Goal: Transaction & Acquisition: Obtain resource

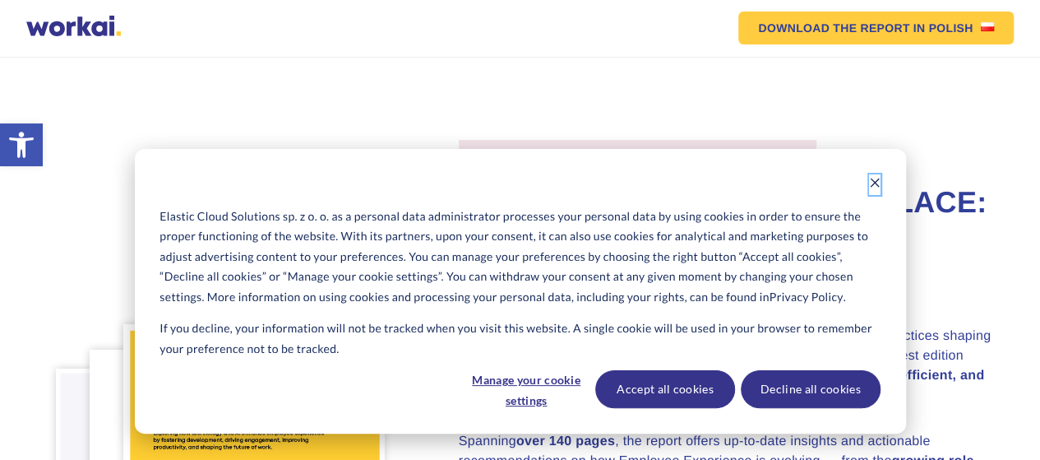
click at [879, 180] on icon "Dismiss cookie banner" at bounding box center [875, 183] width 12 height 12
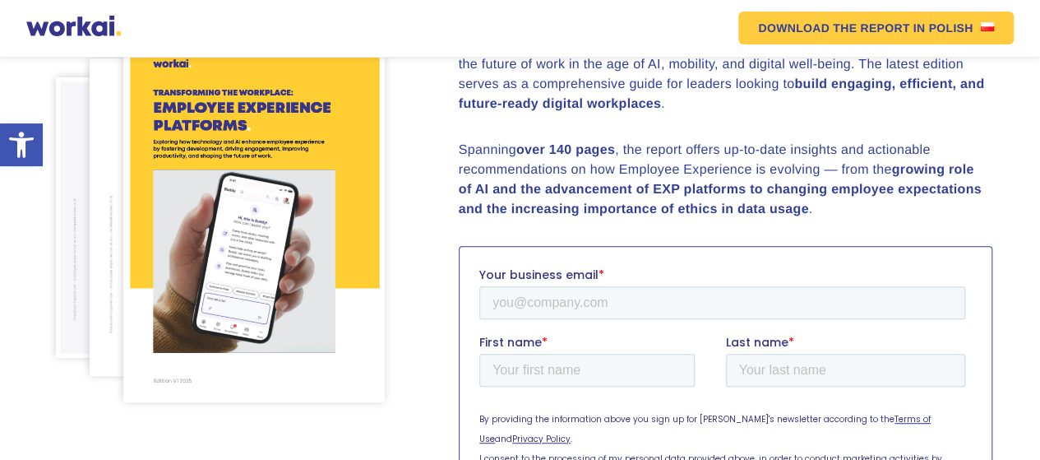
scroll to position [329, 0]
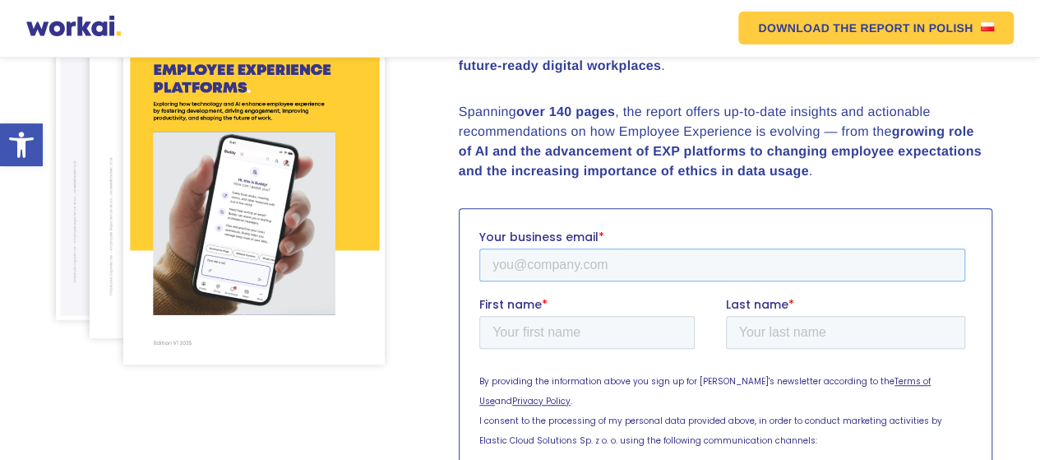
click at [555, 257] on input "Your business email *" at bounding box center [722, 264] width 486 height 33
type input "[EMAIL_ADDRESS][DOMAIN_NAME]"
click at [607, 322] on input "First name *" at bounding box center [586, 331] width 215 height 33
type input "[PERSON_NAME] TM"
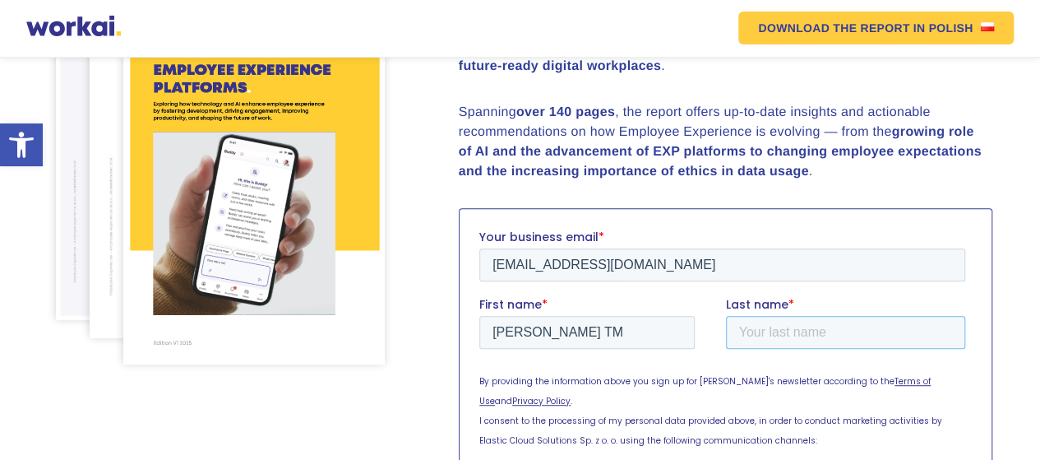
click at [760, 333] on input "Last name *" at bounding box center [845, 331] width 240 height 33
type input "Hatutale"
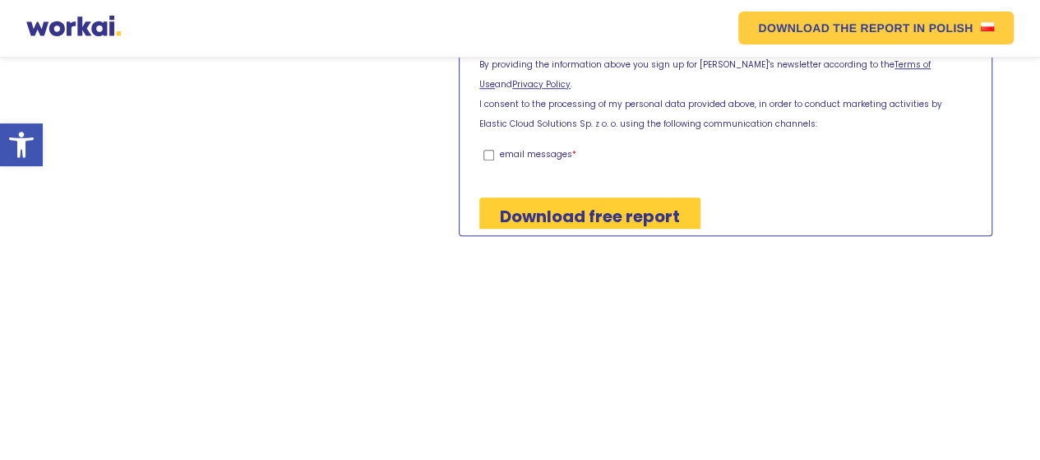
scroll to position [658, 0]
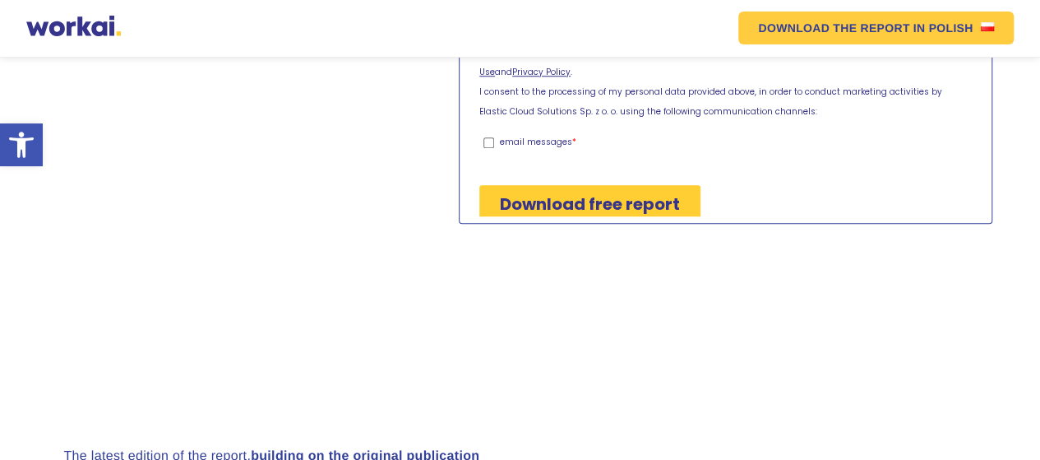
click at [489, 137] on input "email messages *" at bounding box center [488, 142] width 11 height 11
checkbox input "true"
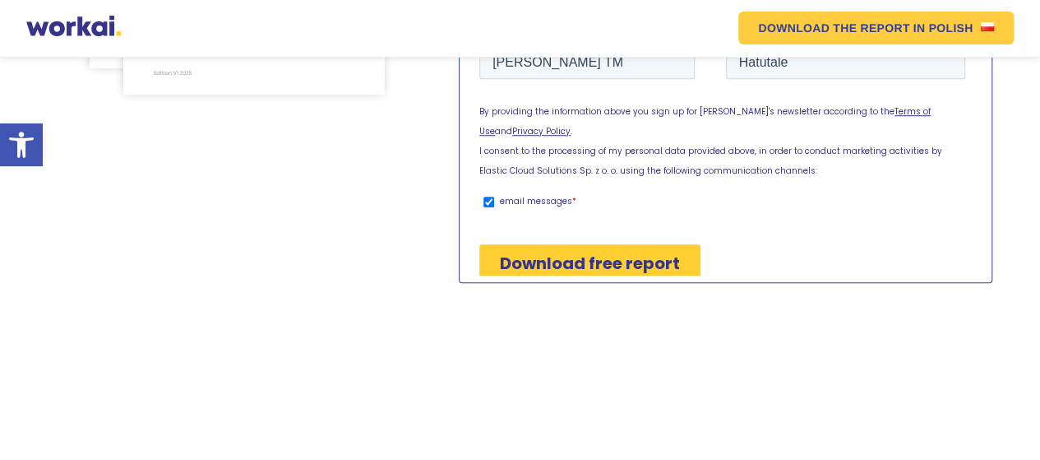
scroll to position [576, 0]
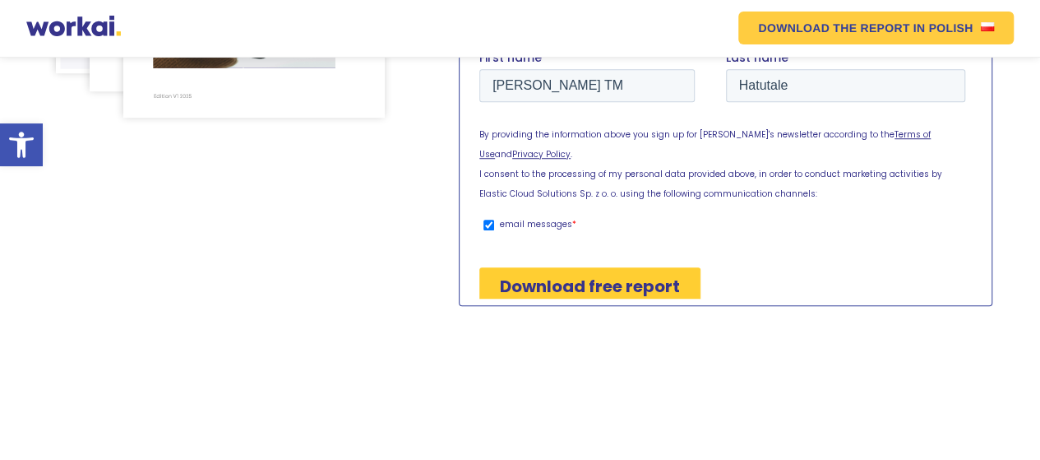
click at [581, 267] on input "Download free report" at bounding box center [589, 286] width 221 height 38
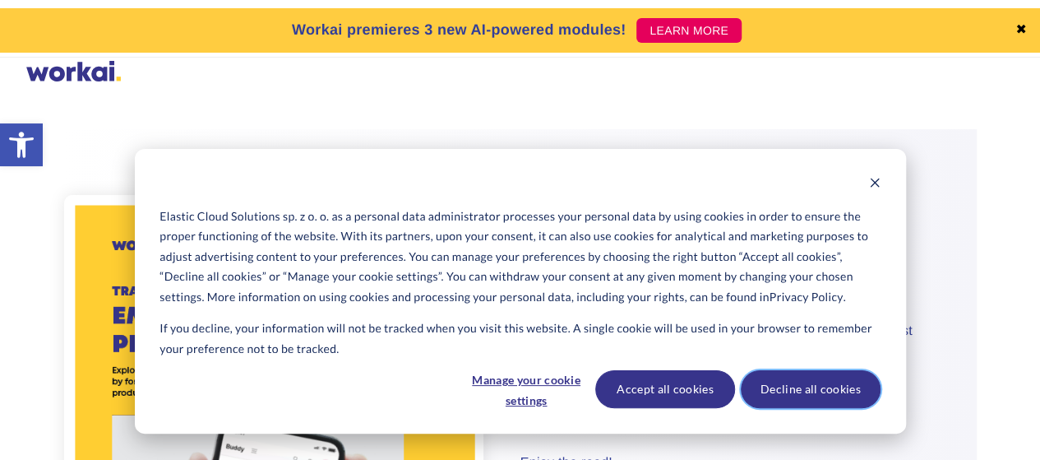
click at [799, 381] on button "Decline all cookies" at bounding box center [811, 389] width 140 height 38
